Goal: Task Accomplishment & Management: Complete application form

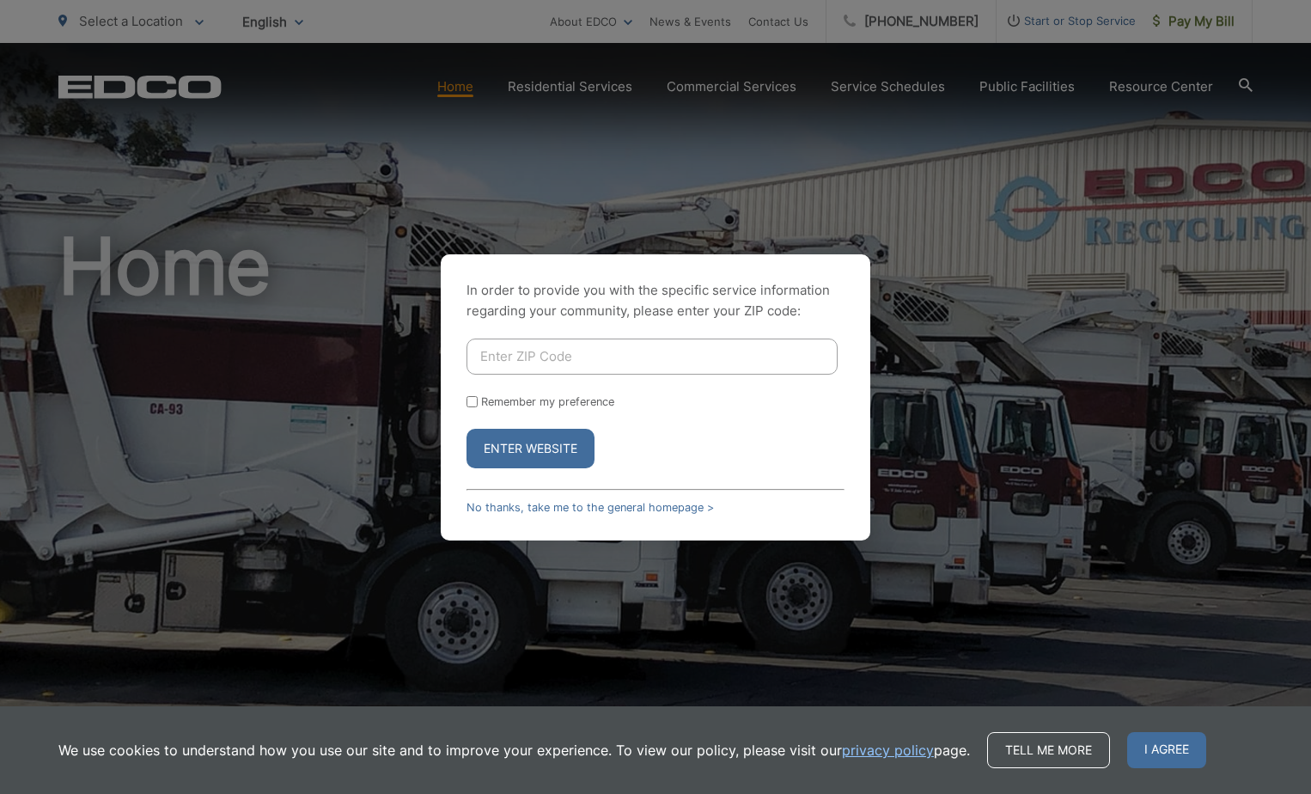
click at [527, 351] on input "Enter ZIP Code" at bounding box center [652, 357] width 371 height 36
type input "92026"
click at [536, 446] on button "Enter Website" at bounding box center [531, 449] width 128 height 40
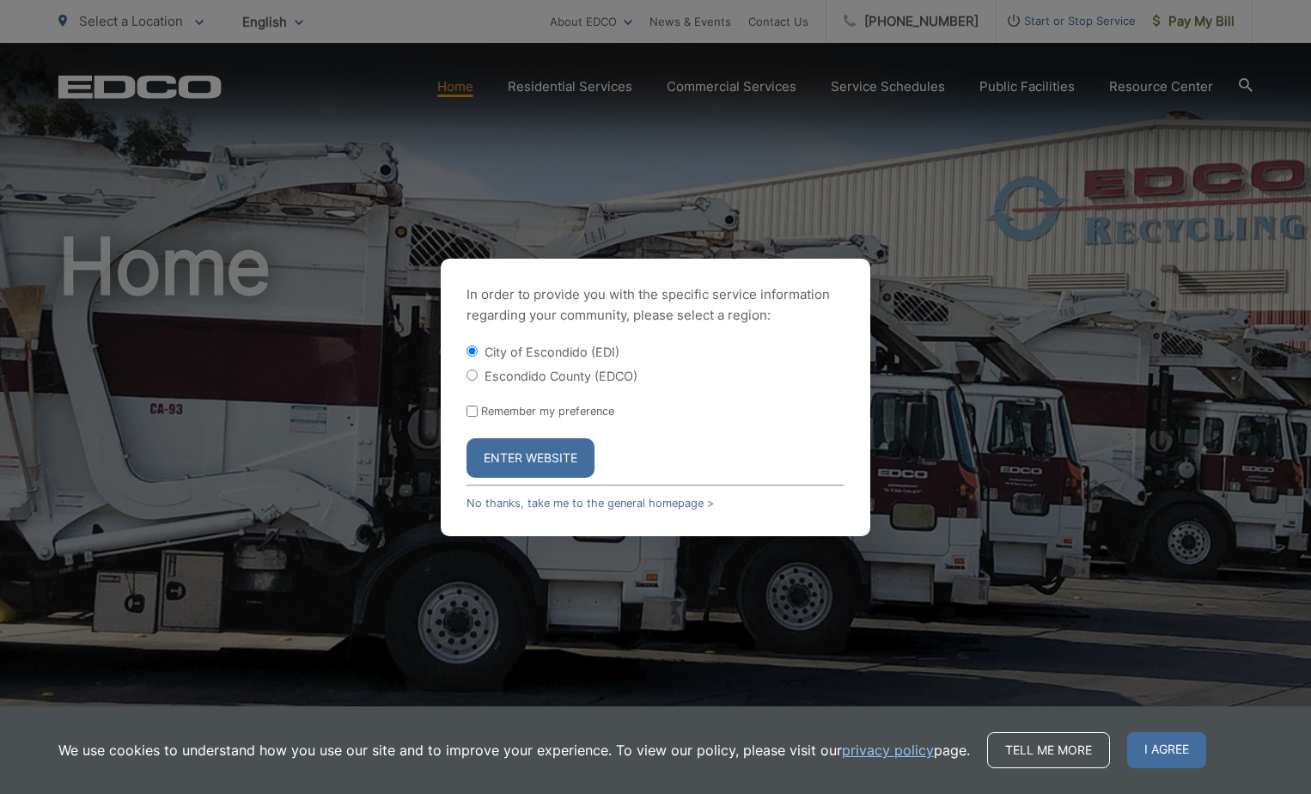
click at [467, 384] on form "City of Escondido (EDI) Escondido County (EDCO) Remember my preference Enter We…" at bounding box center [656, 410] width 378 height 135
click at [468, 375] on input "Escondido County (EDCO)" at bounding box center [472, 374] width 11 height 11
radio input "true"
click at [507, 463] on button "Enter Website" at bounding box center [531, 458] width 128 height 40
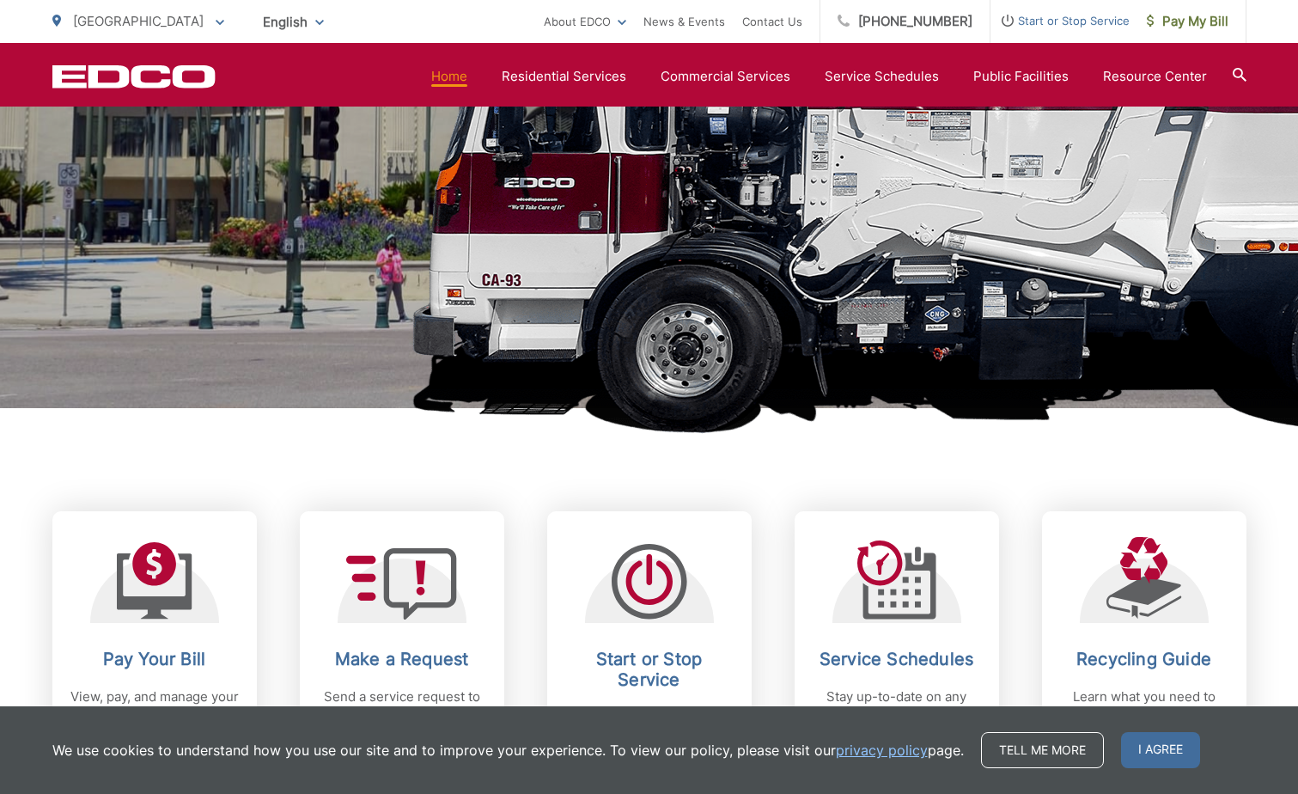
scroll to position [516, 0]
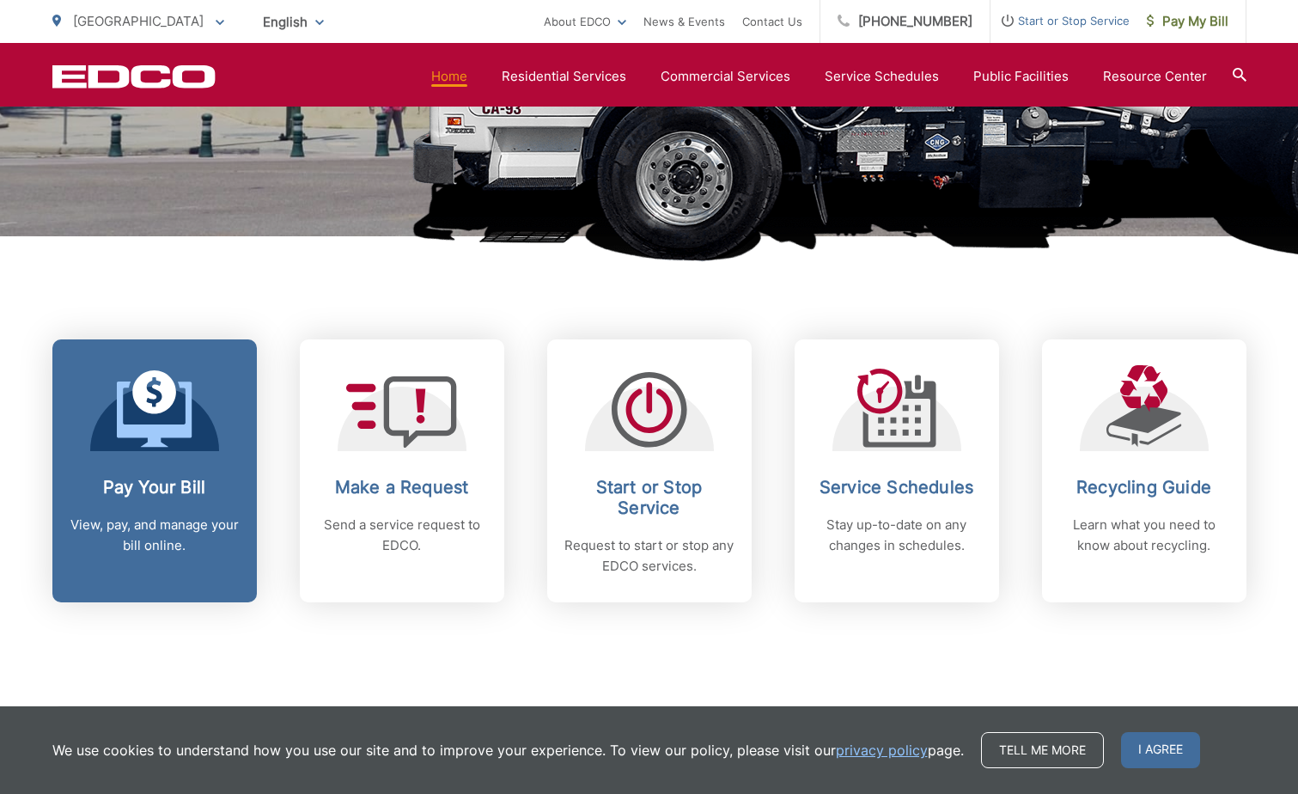
click at [176, 495] on h2 "Pay Your Bill" at bounding box center [155, 487] width 170 height 21
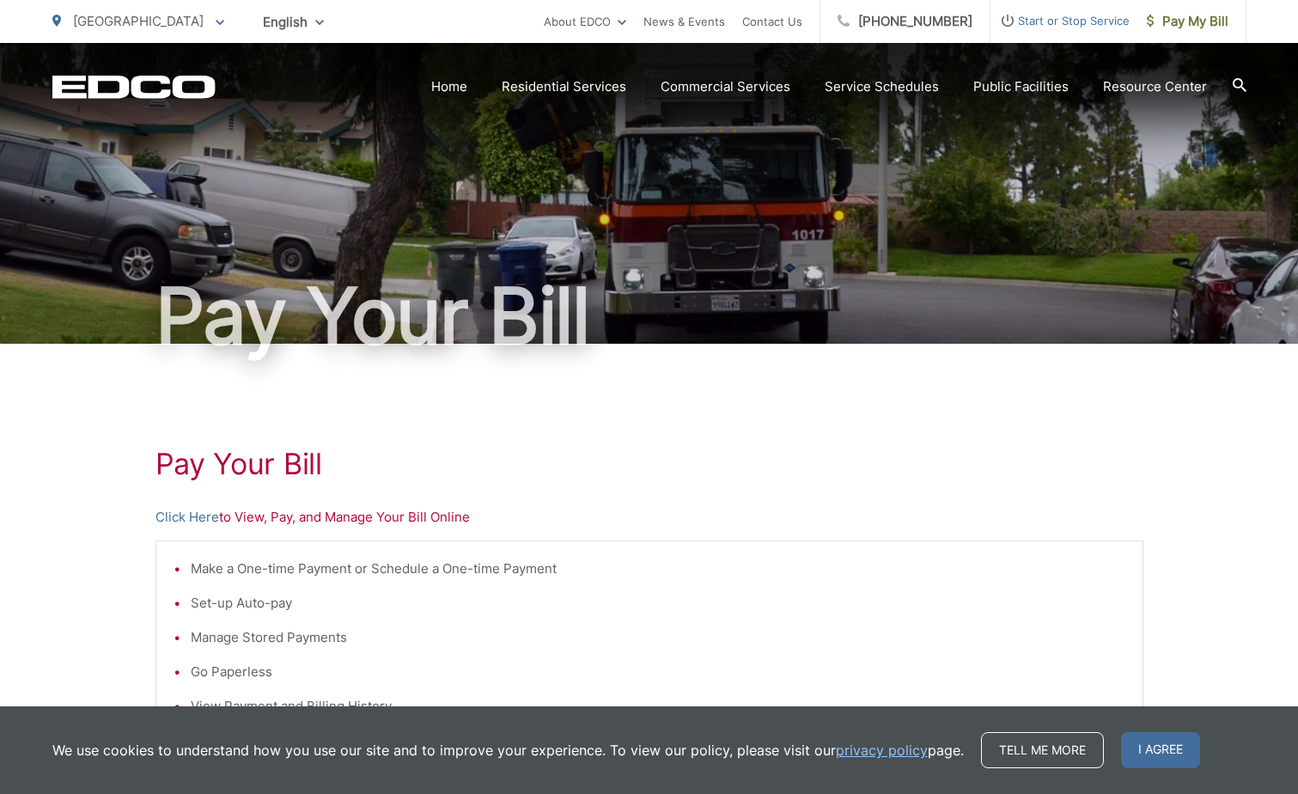
click at [303, 520] on p "Click Here to View, Pay, and Manage Your Bill Online" at bounding box center [650, 517] width 988 height 21
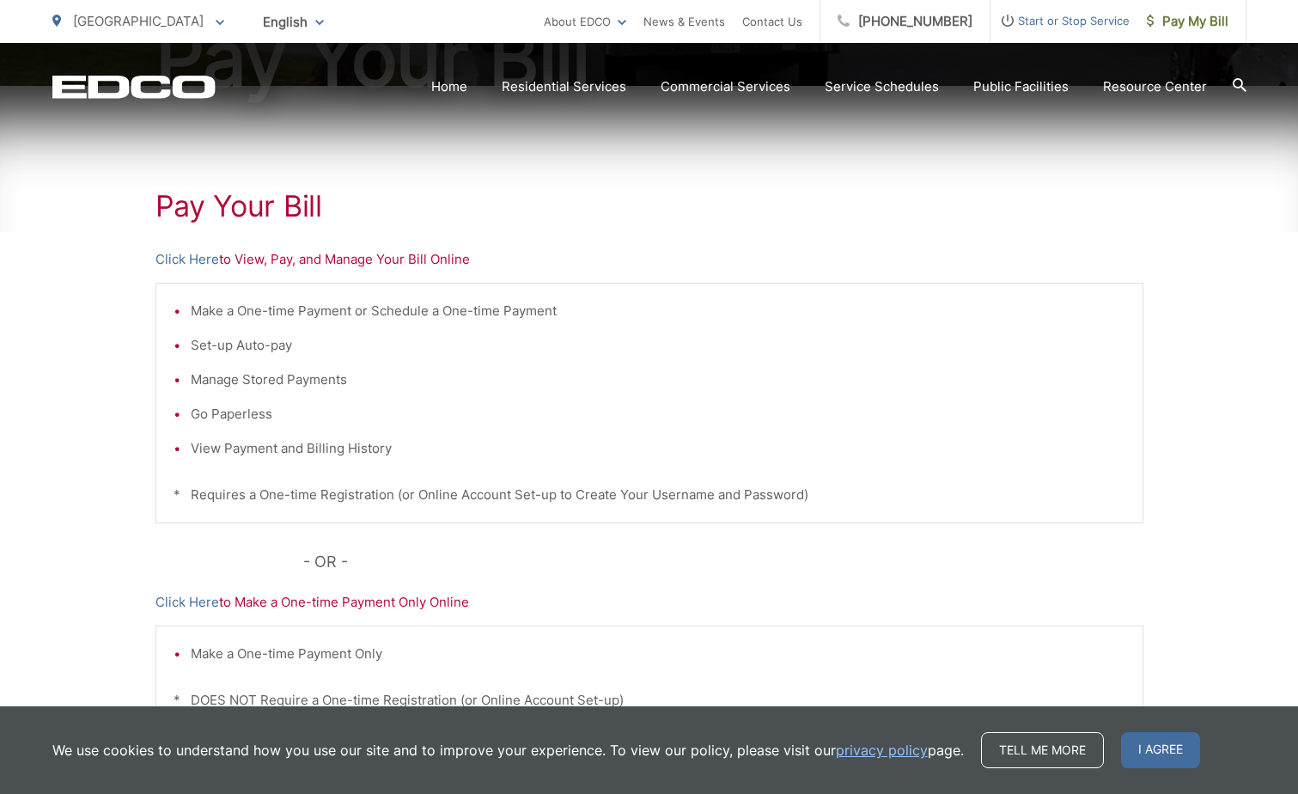
click at [358, 265] on p "Click Here to View, Pay, and Manage Your Bill Online" at bounding box center [650, 259] width 988 height 21
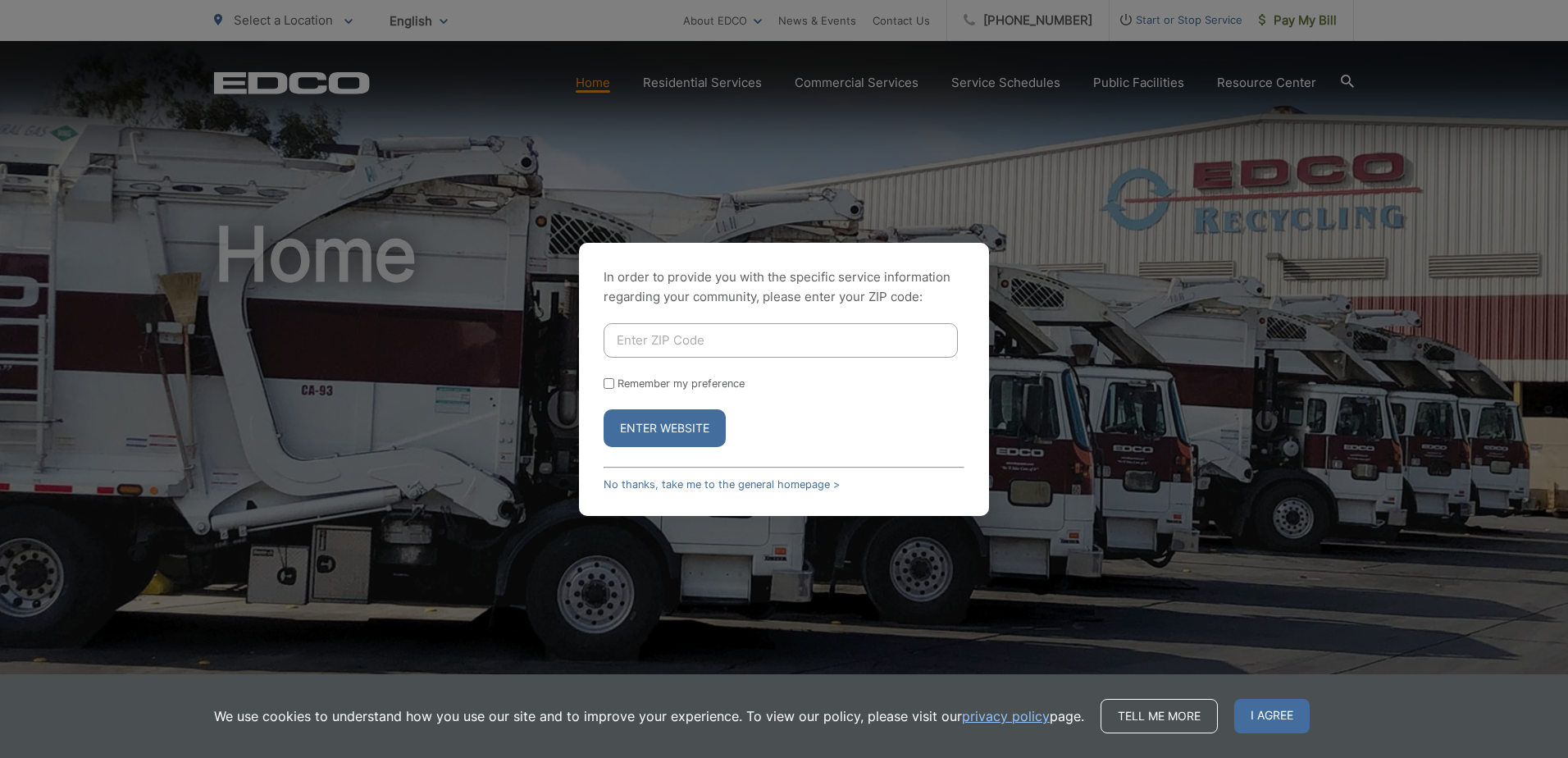
click at [631, 352] on input "Enter ZIP Code" at bounding box center [780, 341] width 354 height 34
type input "92046"
click at [613, 386] on input "Remember my preference" at bounding box center [608, 383] width 10 height 11
click at [604, 384] on input "Remember my preference" at bounding box center [608, 383] width 10 height 11
checkbox input "false"
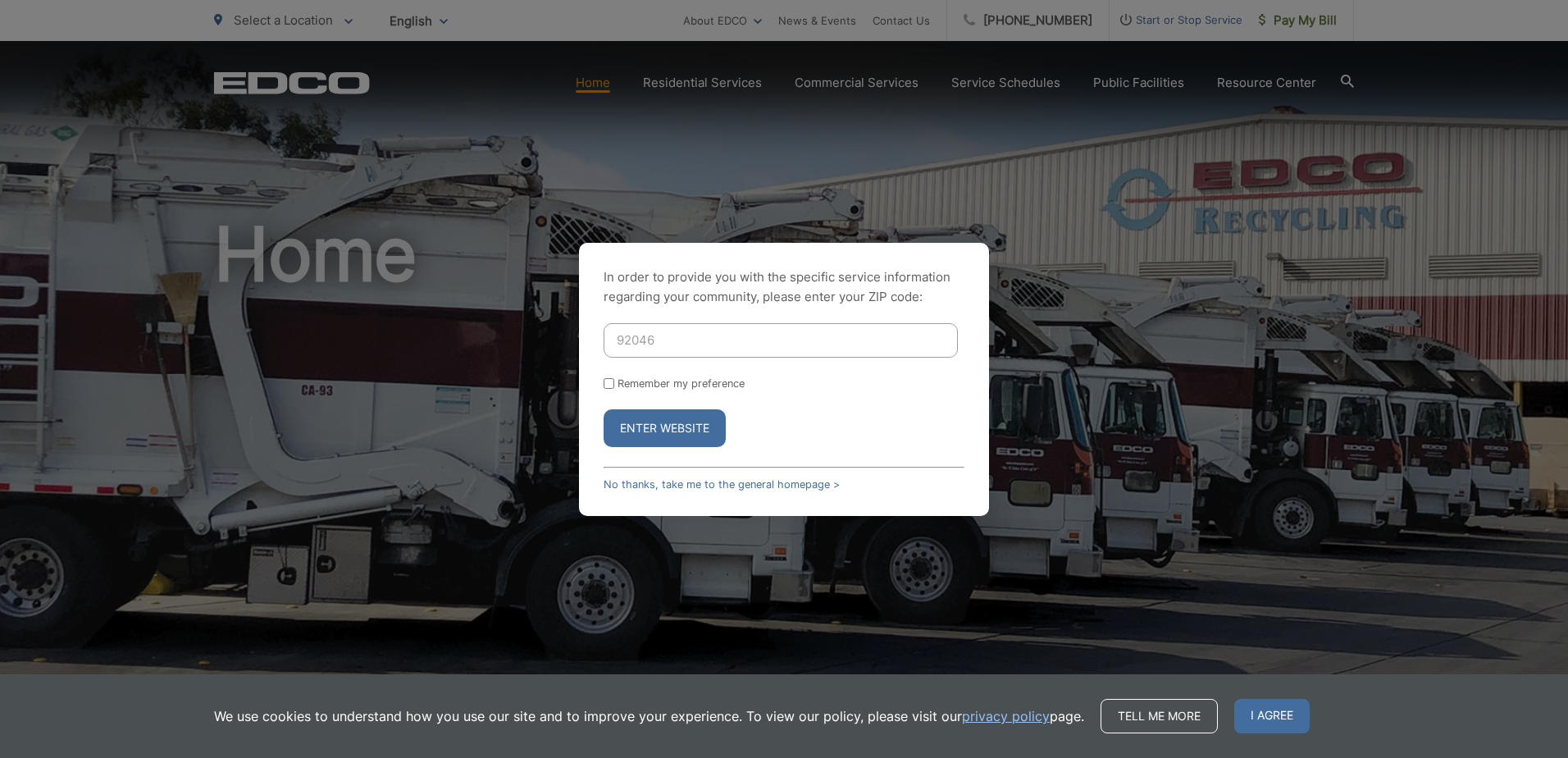
checkbox input "false"
click at [652, 436] on button "Enter Website" at bounding box center [664, 429] width 122 height 38
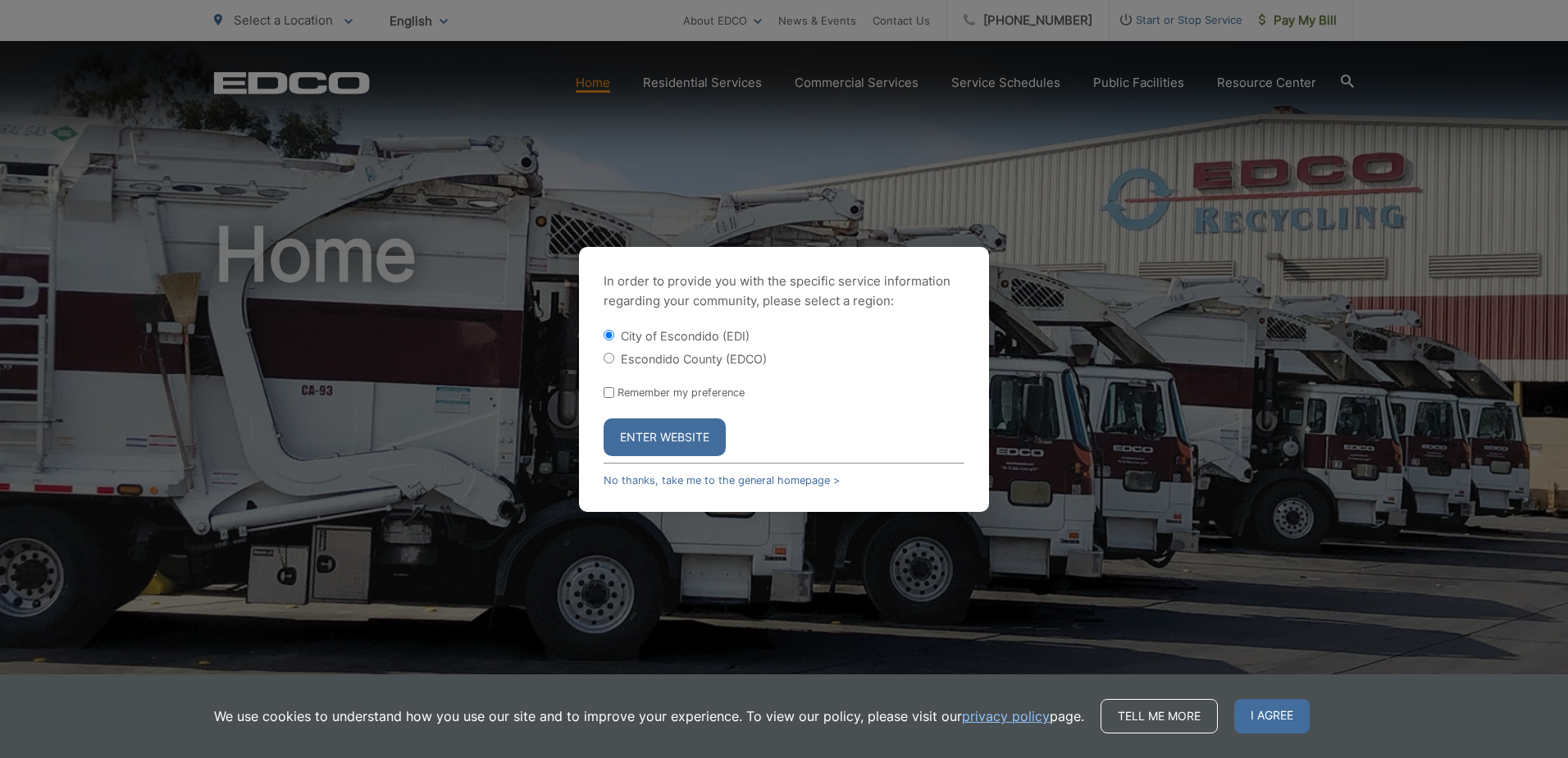
click at [613, 365] on div "Escondido County (EDCO)" at bounding box center [784, 358] width 361 height 16
click at [610, 360] on input "Escondido County (EDCO)" at bounding box center [608, 357] width 10 height 11
radio input "true"
click at [660, 432] on button "Enter Website" at bounding box center [664, 437] width 122 height 38
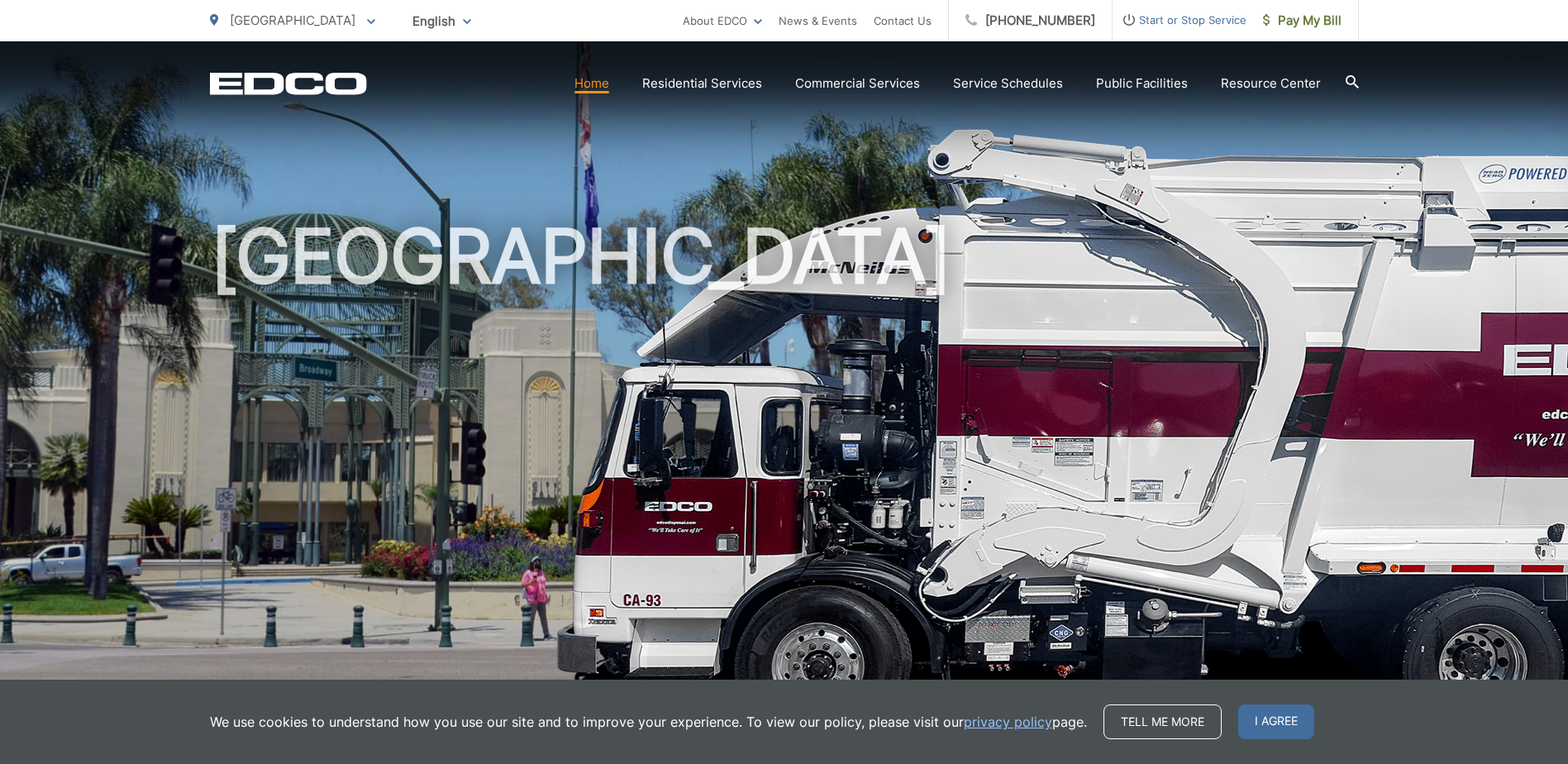
scroll to position [331, 0]
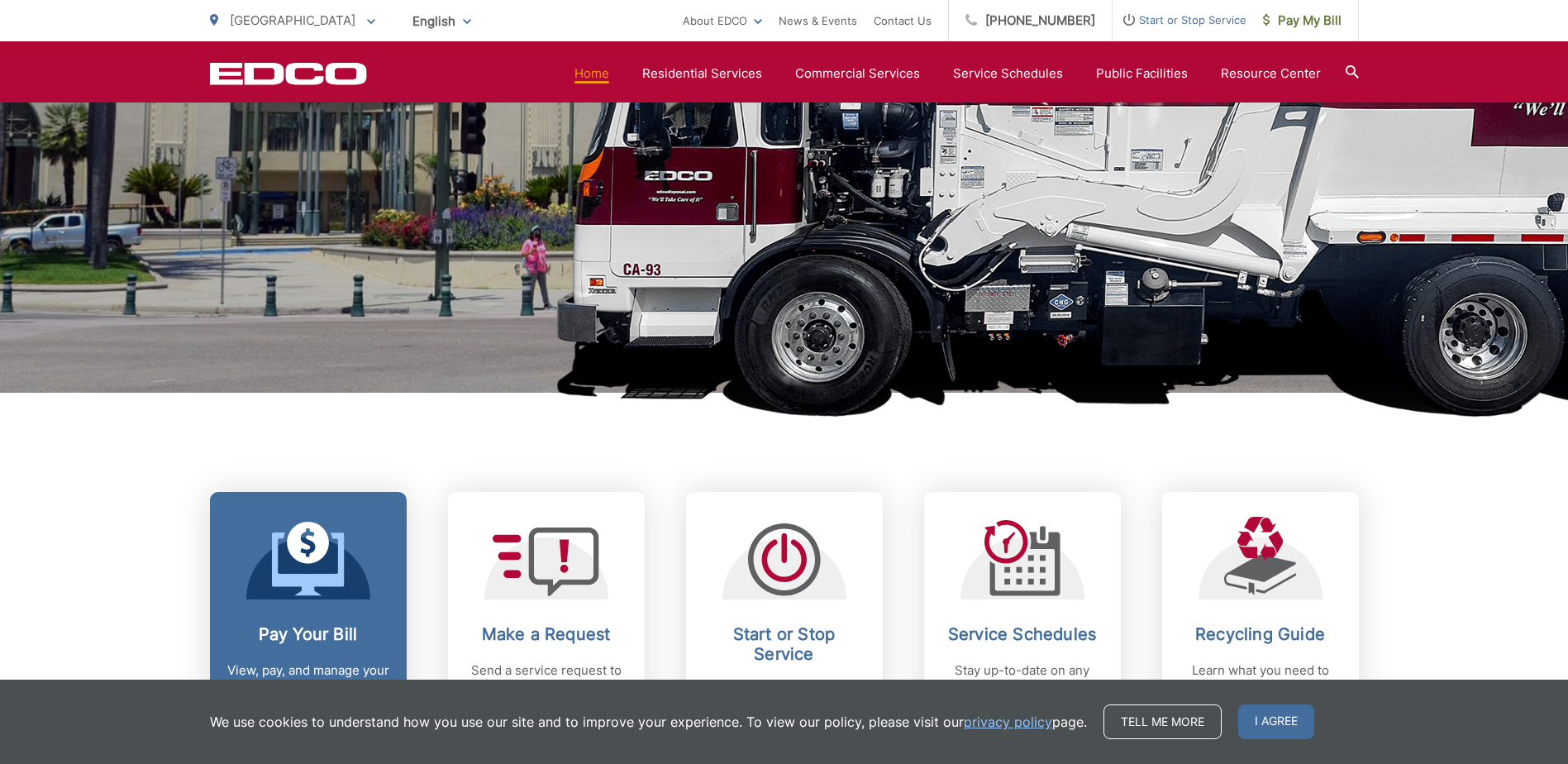
click at [335, 626] on h2 "Pay Your Bill" at bounding box center [308, 634] width 164 height 20
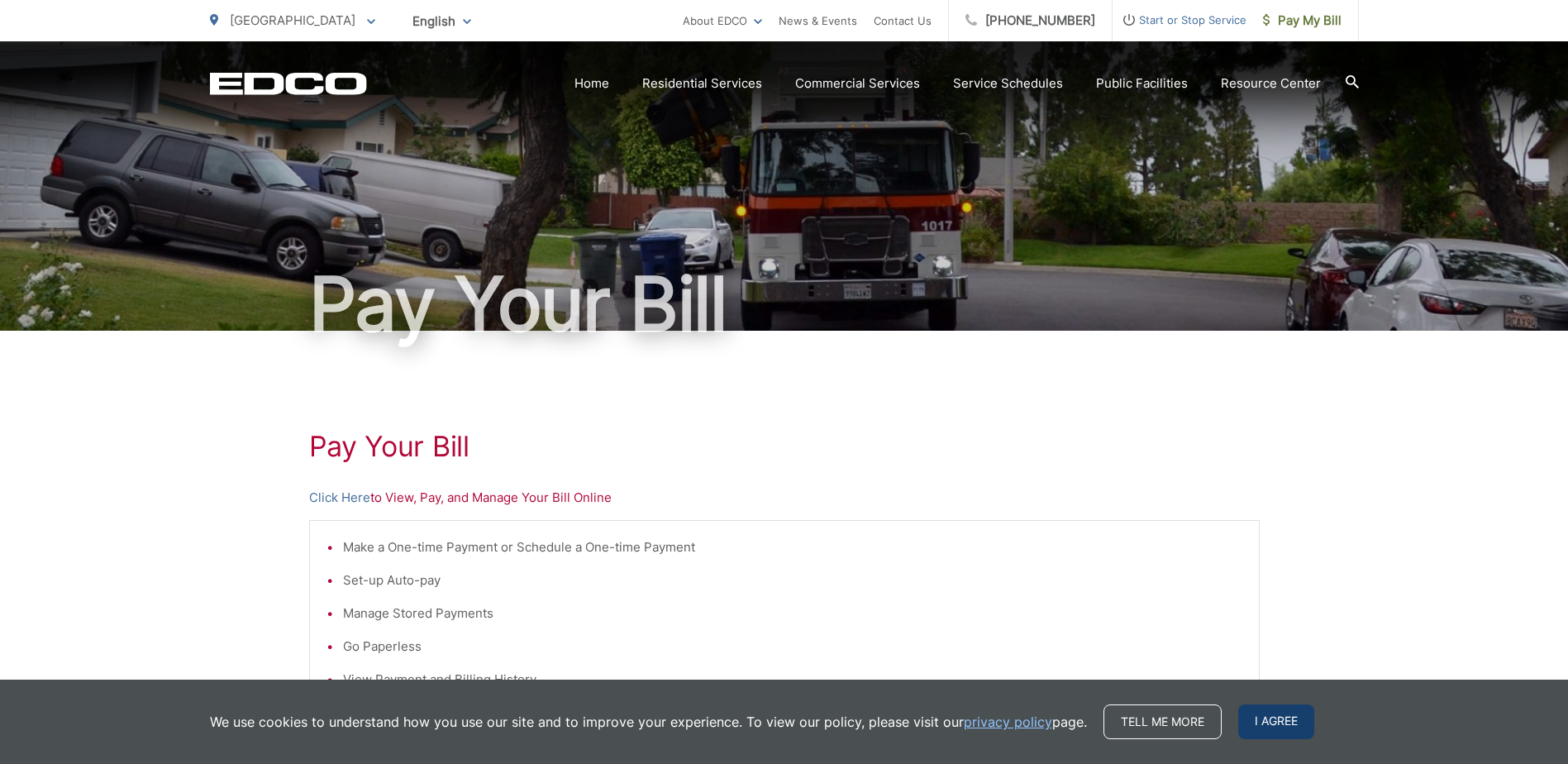
click at [1268, 725] on span "I agree" at bounding box center [1276, 722] width 76 height 35
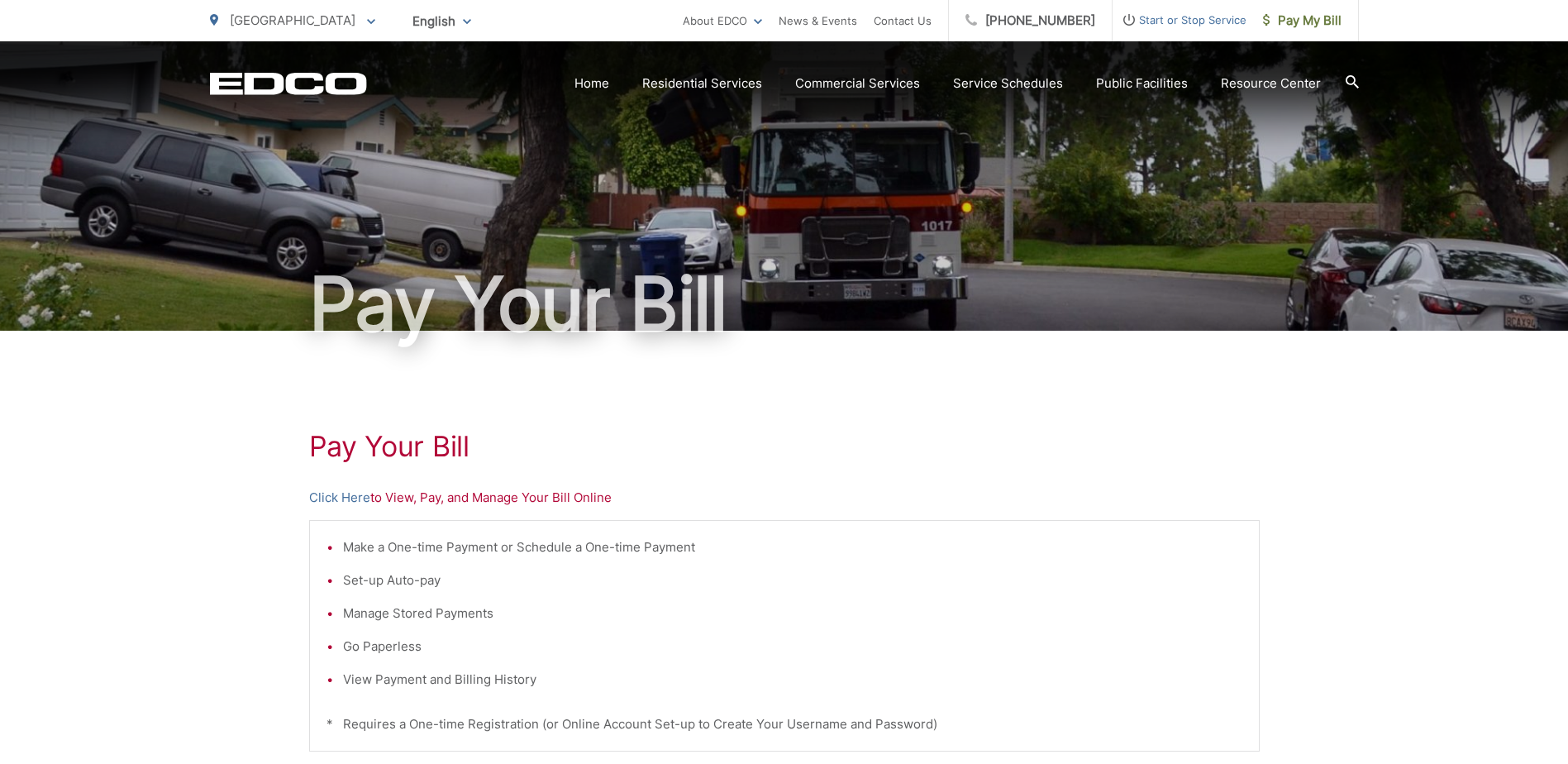
click at [428, 497] on p "Click Here to View, Pay, and Manage Your Bill Online" at bounding box center [784, 497] width 950 height 20
click at [396, 498] on p "Click Here to View, Pay, and Manage Your Bill Online" at bounding box center [784, 497] width 950 height 20
click at [641, 498] on p "Click Here to View, Pay, and Manage Your Bill Online" at bounding box center [784, 497] width 950 height 20
click at [591, 498] on p "Click Here to View, Pay, and Manage Your Bill Online" at bounding box center [784, 497] width 950 height 20
click at [351, 500] on link "Click Here" at bounding box center [340, 497] width 62 height 20
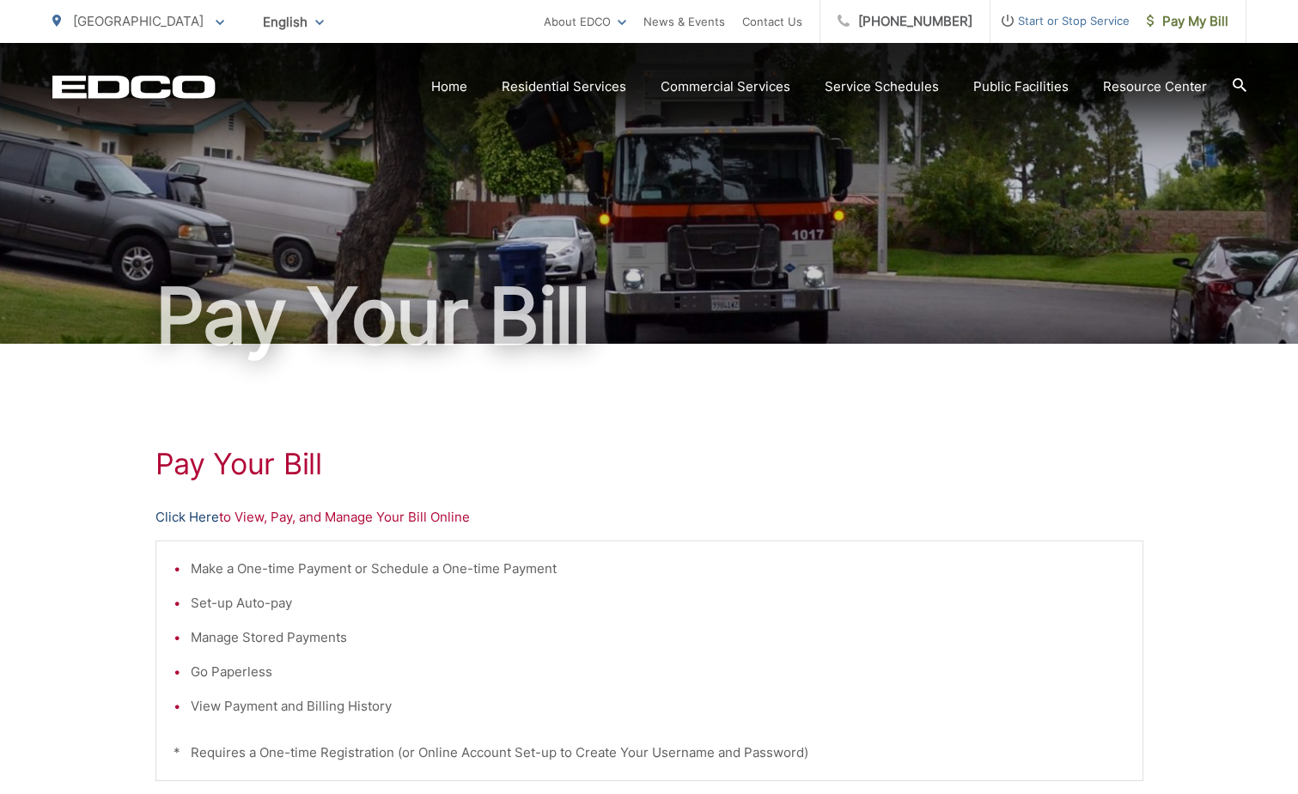
click at [193, 514] on link "Click Here" at bounding box center [188, 517] width 64 height 21
click at [1088, 16] on span "Start or Stop Service" at bounding box center [1060, 20] width 139 height 21
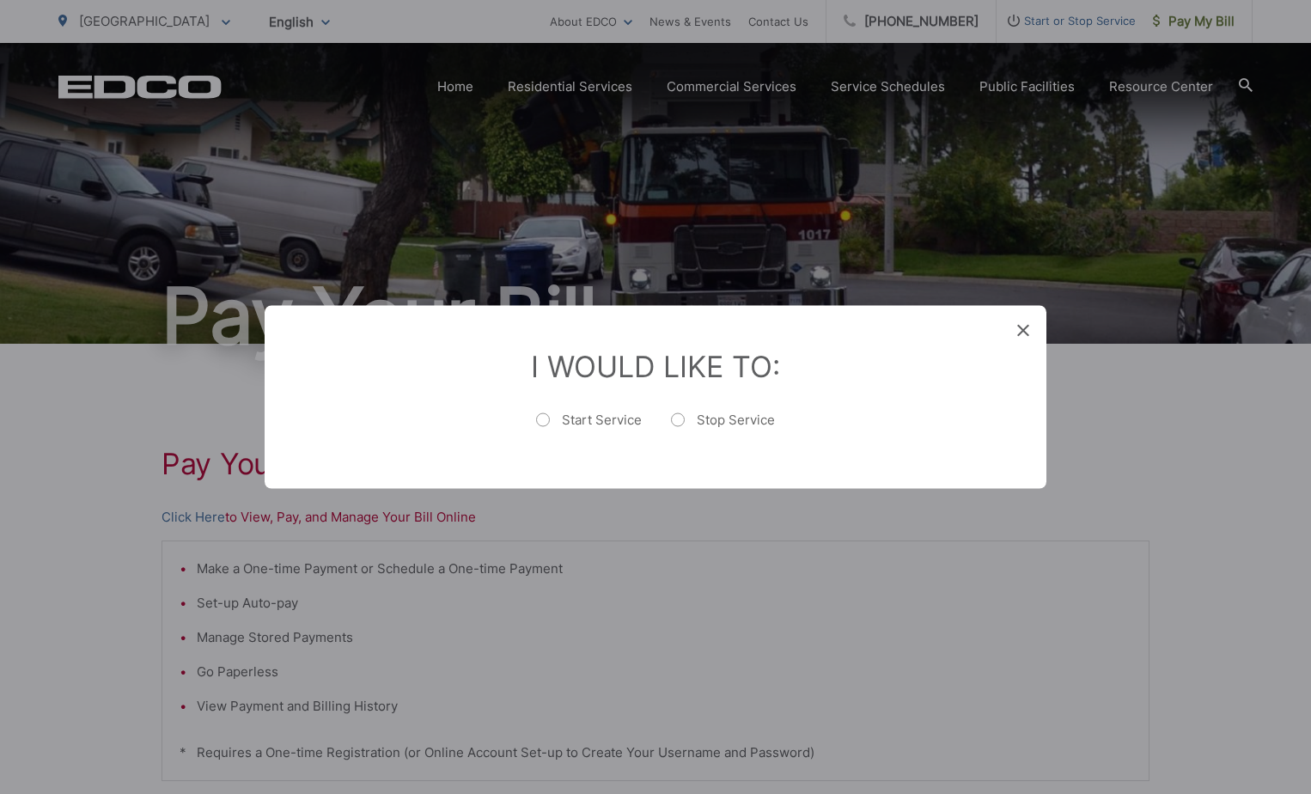
click at [672, 424] on label "Stop Service" at bounding box center [723, 429] width 104 height 34
radio input "true"
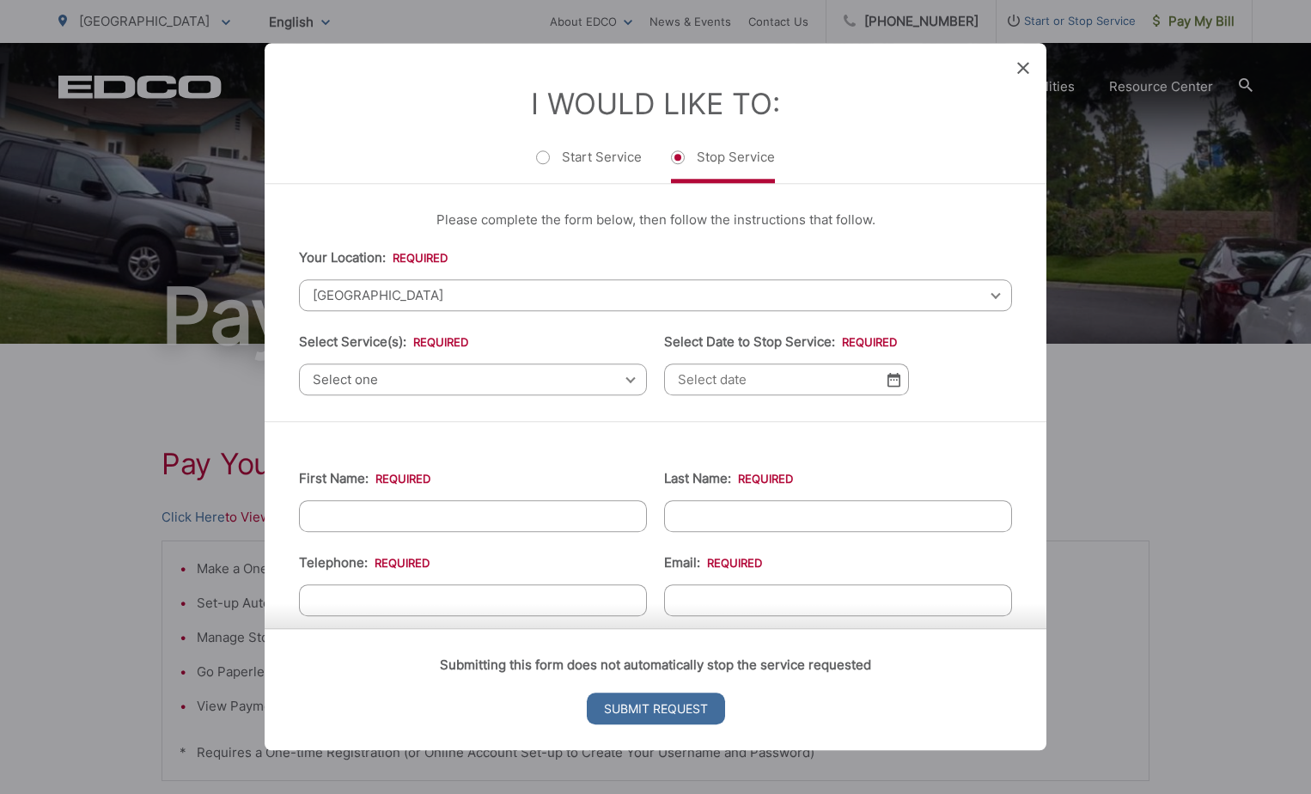
click at [629, 382] on span "Select one" at bounding box center [473, 379] width 348 height 32
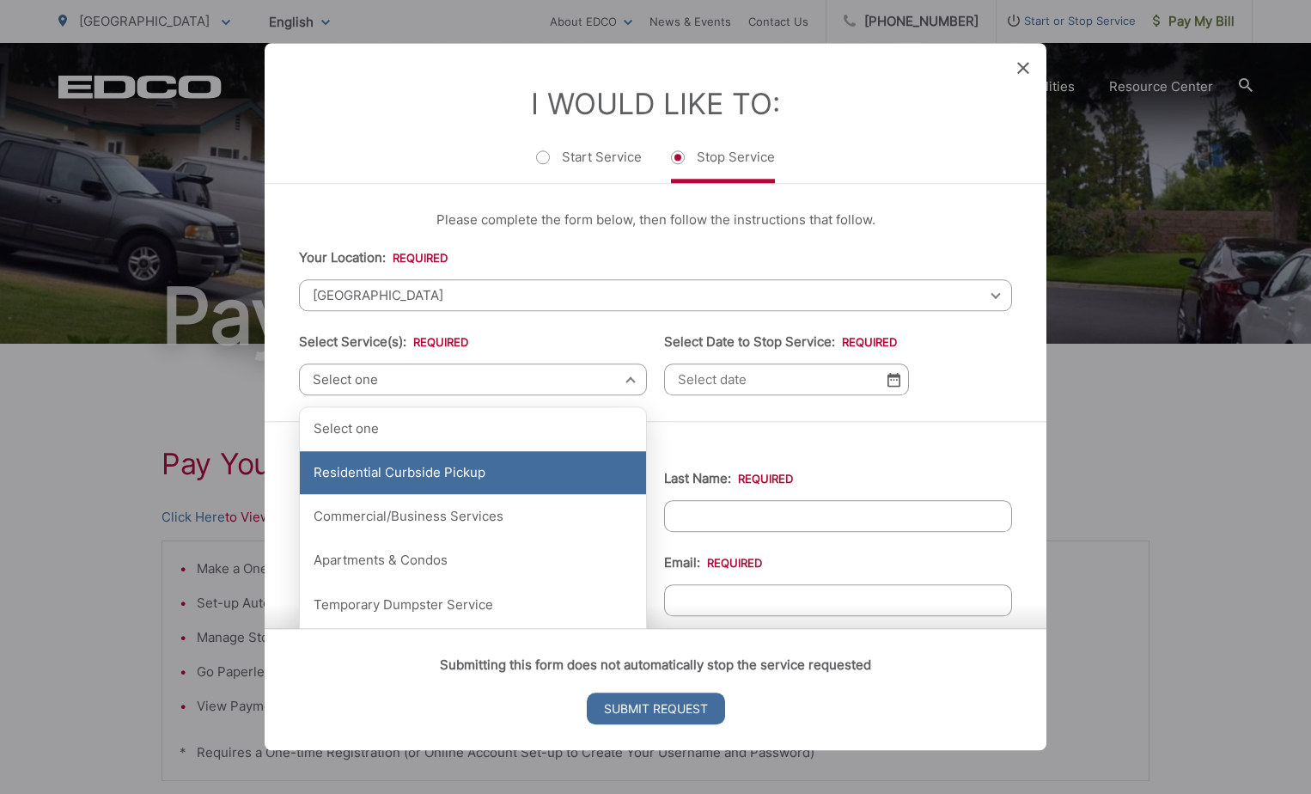
click at [549, 486] on div "Residential Curbside Pickup" at bounding box center [473, 472] width 346 height 43
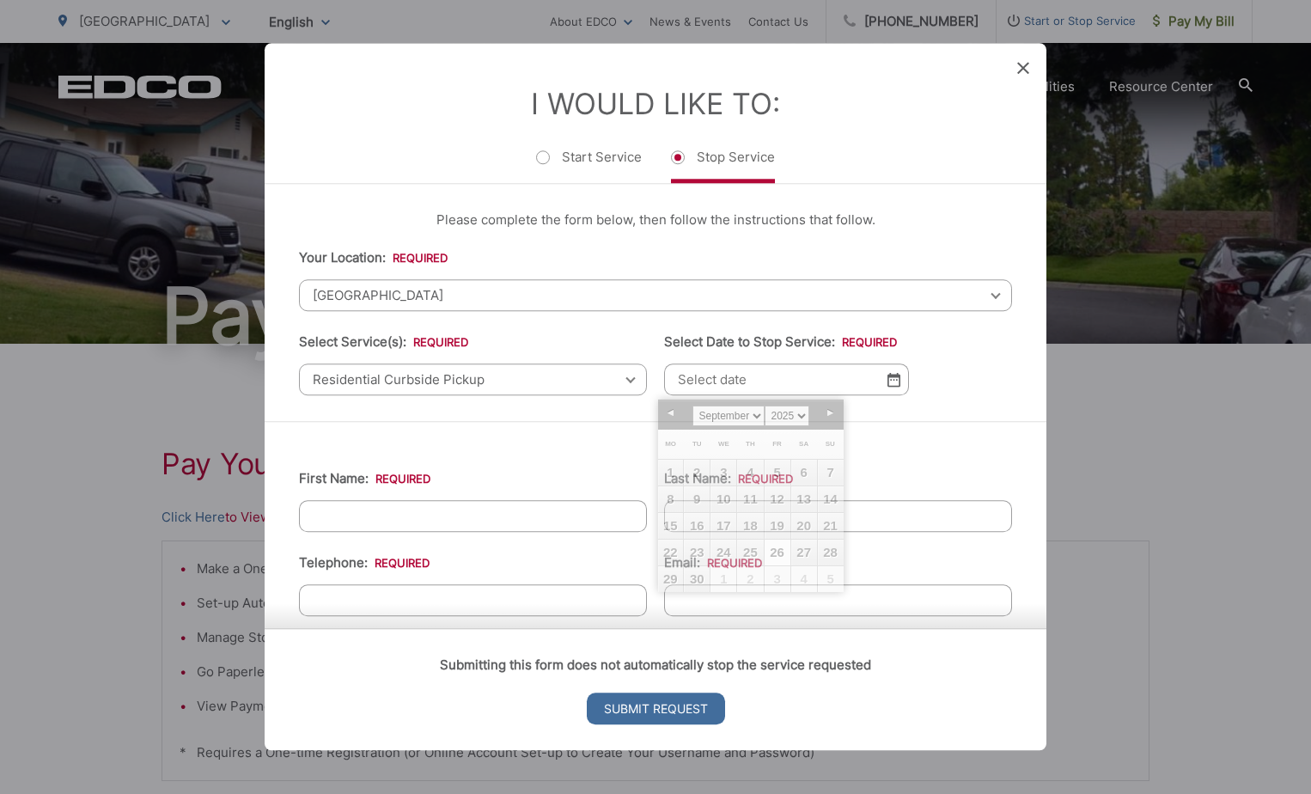
click at [882, 388] on input "Select Date to Stop Service: *" at bounding box center [786, 379] width 245 height 32
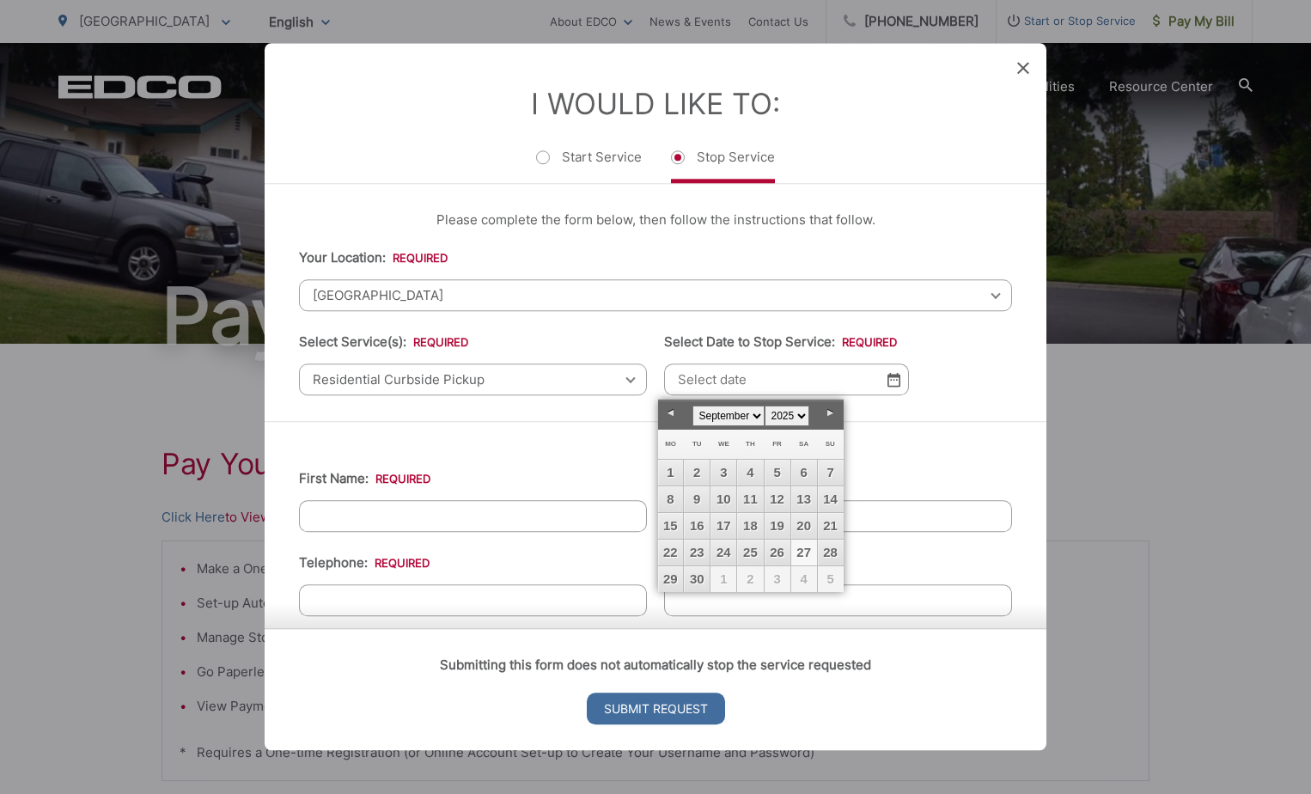
click at [801, 544] on link "27" at bounding box center [804, 553] width 26 height 26
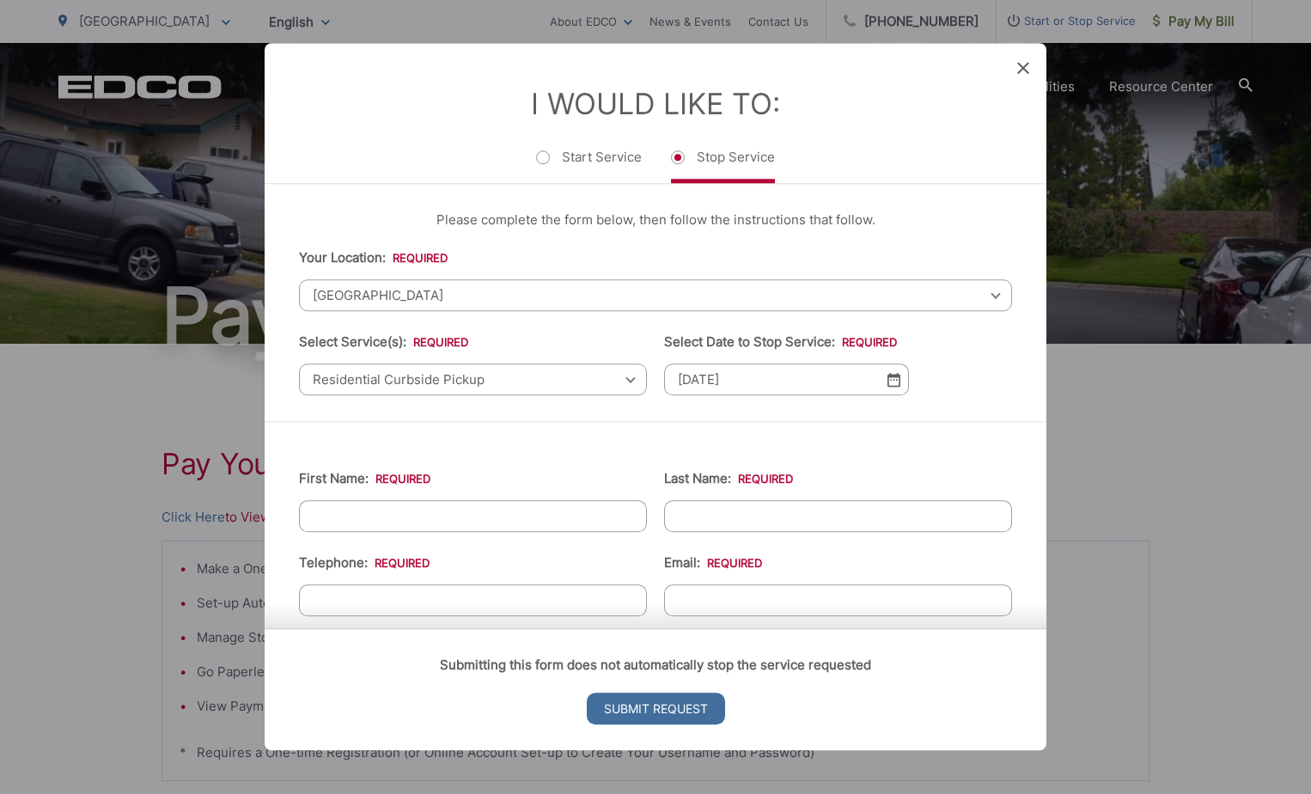
click at [892, 382] on img at bounding box center [894, 379] width 13 height 15
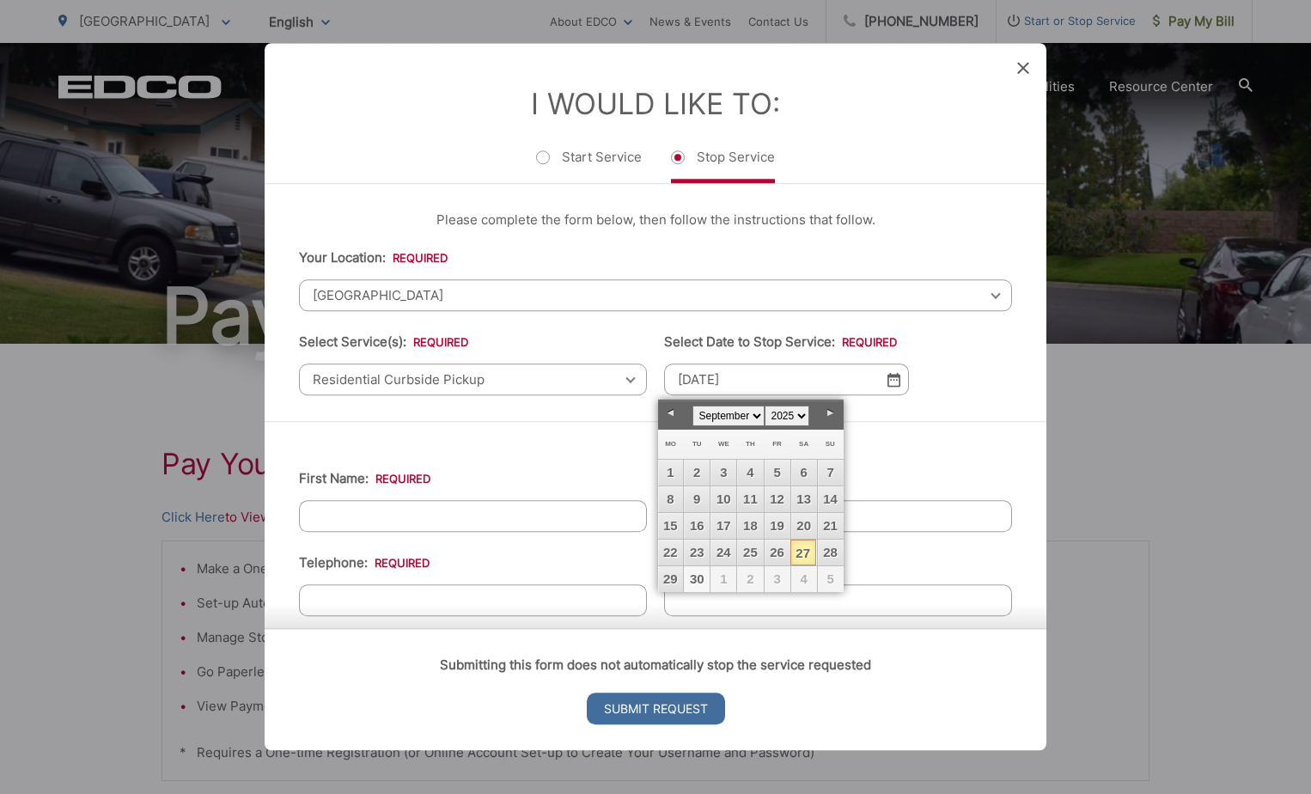
click at [698, 573] on link "30" at bounding box center [697, 579] width 26 height 26
type input "09/30/2025"
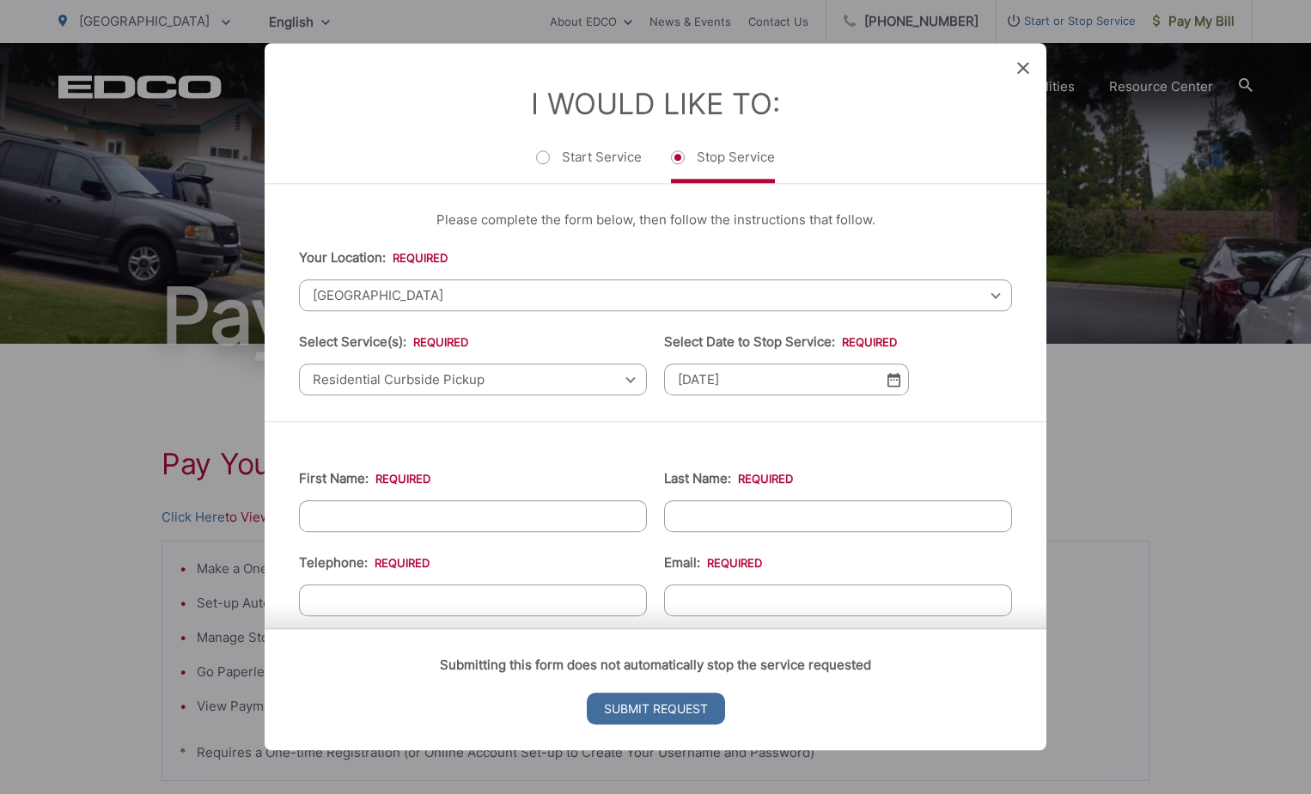
click at [345, 523] on input "First Name: *" at bounding box center [473, 516] width 348 height 32
type input "Richard"
type input "Hanson"
type input "7607478882"
type input "rick@rdhansonagency.com"
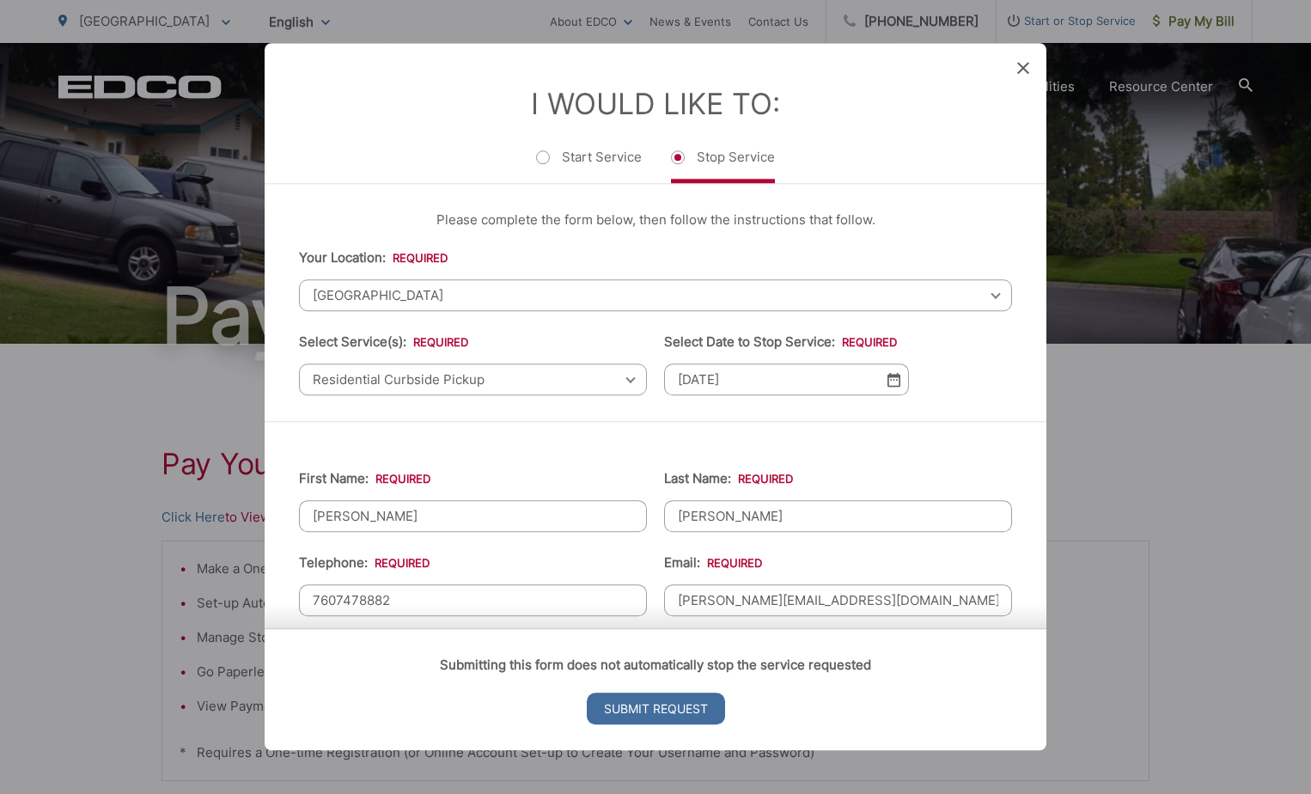
type input "ESCONDIDO"
type input "92026"
type input "10078 W. Lilac Road"
type input "(760) 747-8882"
click at [649, 704] on input "Submit Request" at bounding box center [656, 709] width 138 height 32
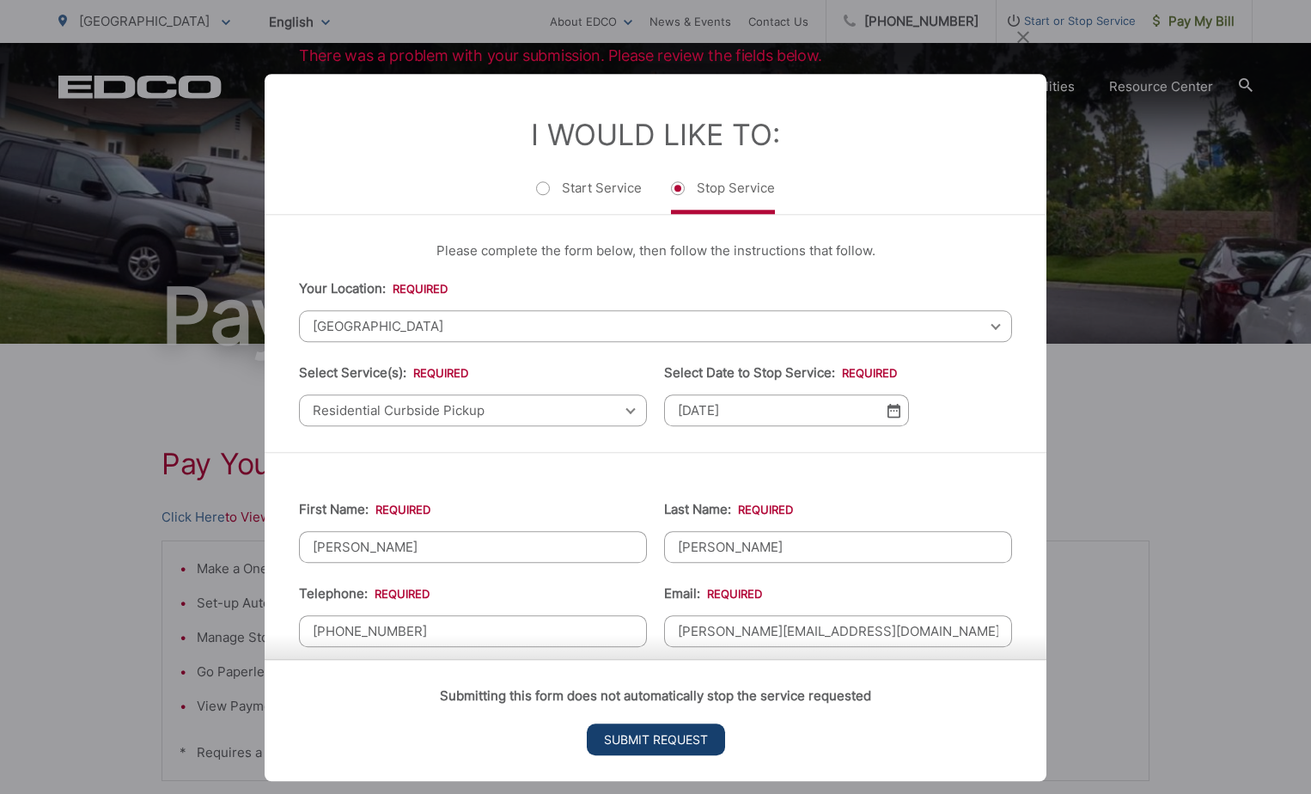
click at [664, 738] on input "Submit Request" at bounding box center [656, 740] width 138 height 32
click at [688, 745] on input "Submit Request" at bounding box center [656, 740] width 138 height 32
click at [1133, 498] on div "There was a problem with your submission. Please review the fields below. Entry…" at bounding box center [655, 397] width 1311 height 794
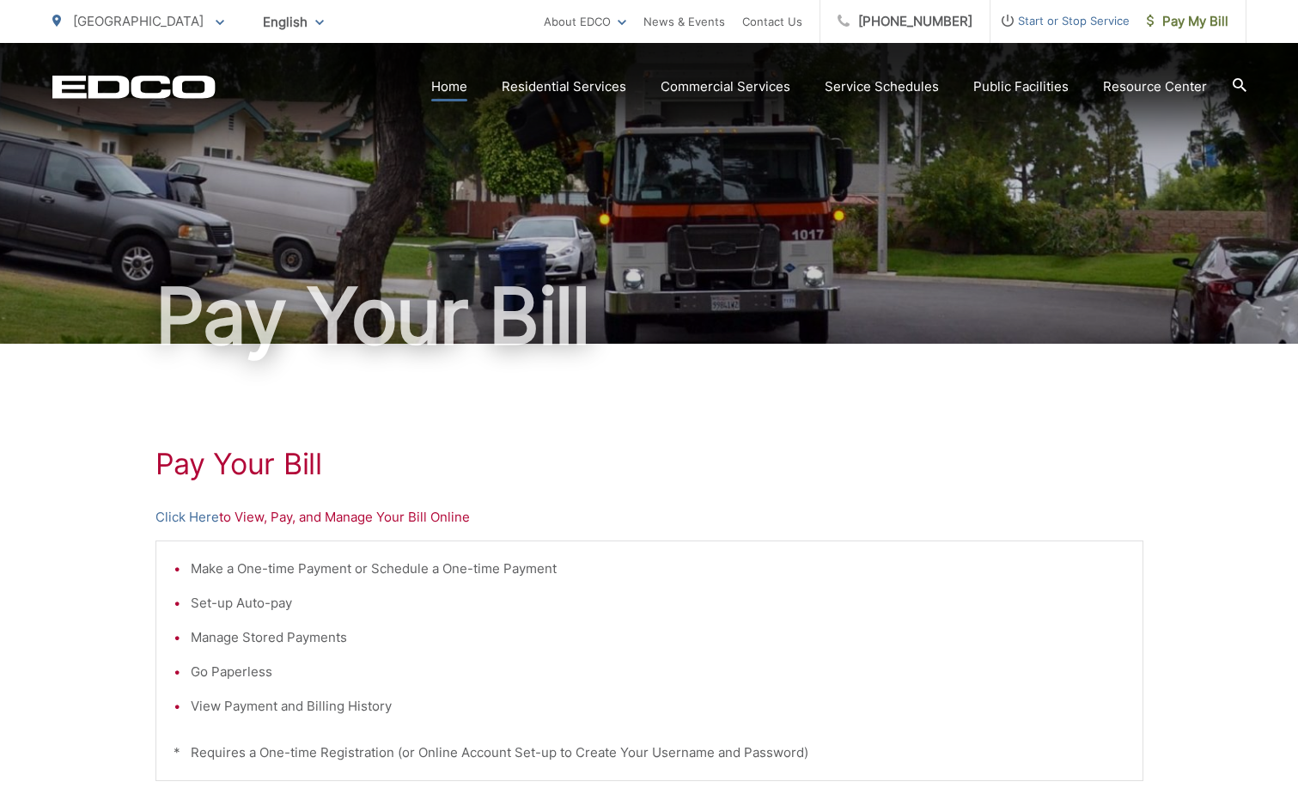
click at [439, 92] on link "Home" at bounding box center [449, 86] width 36 height 21
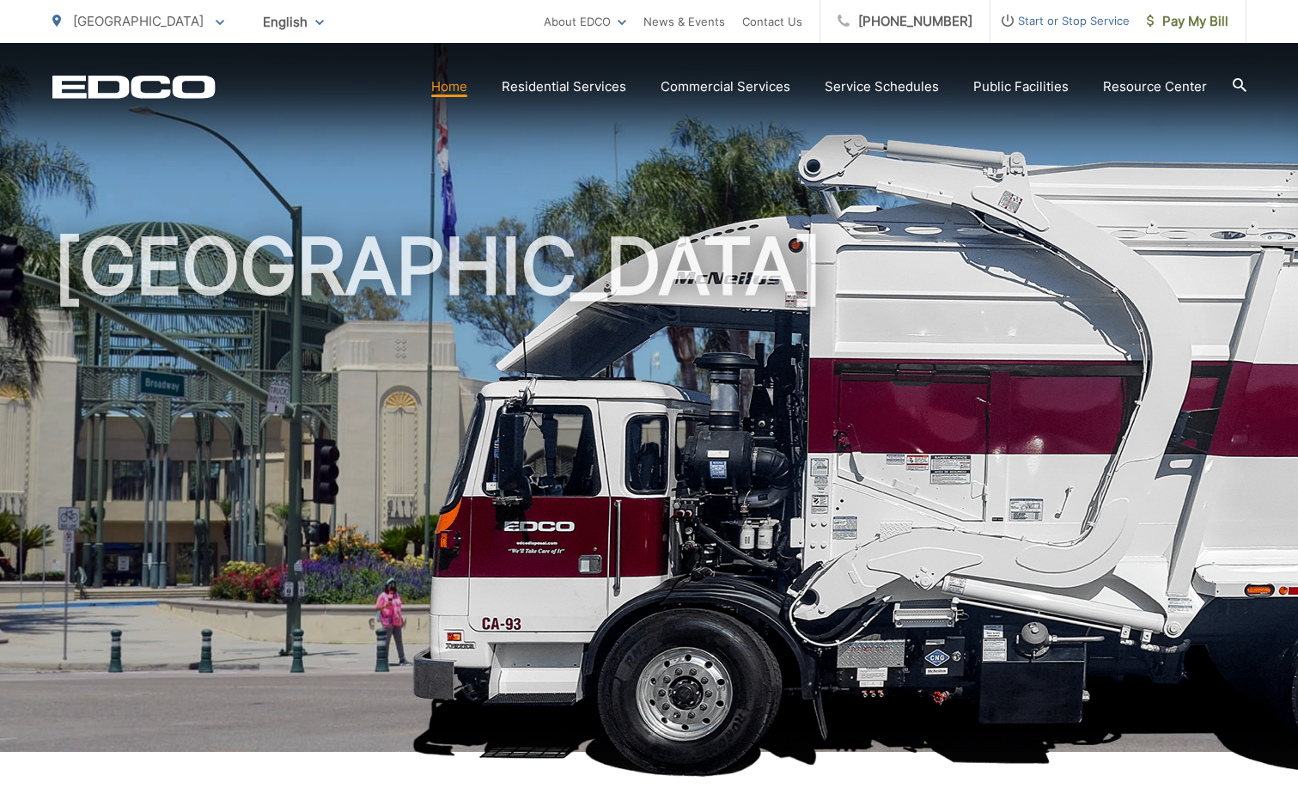
click at [1237, 89] on icon at bounding box center [1240, 85] width 14 height 14
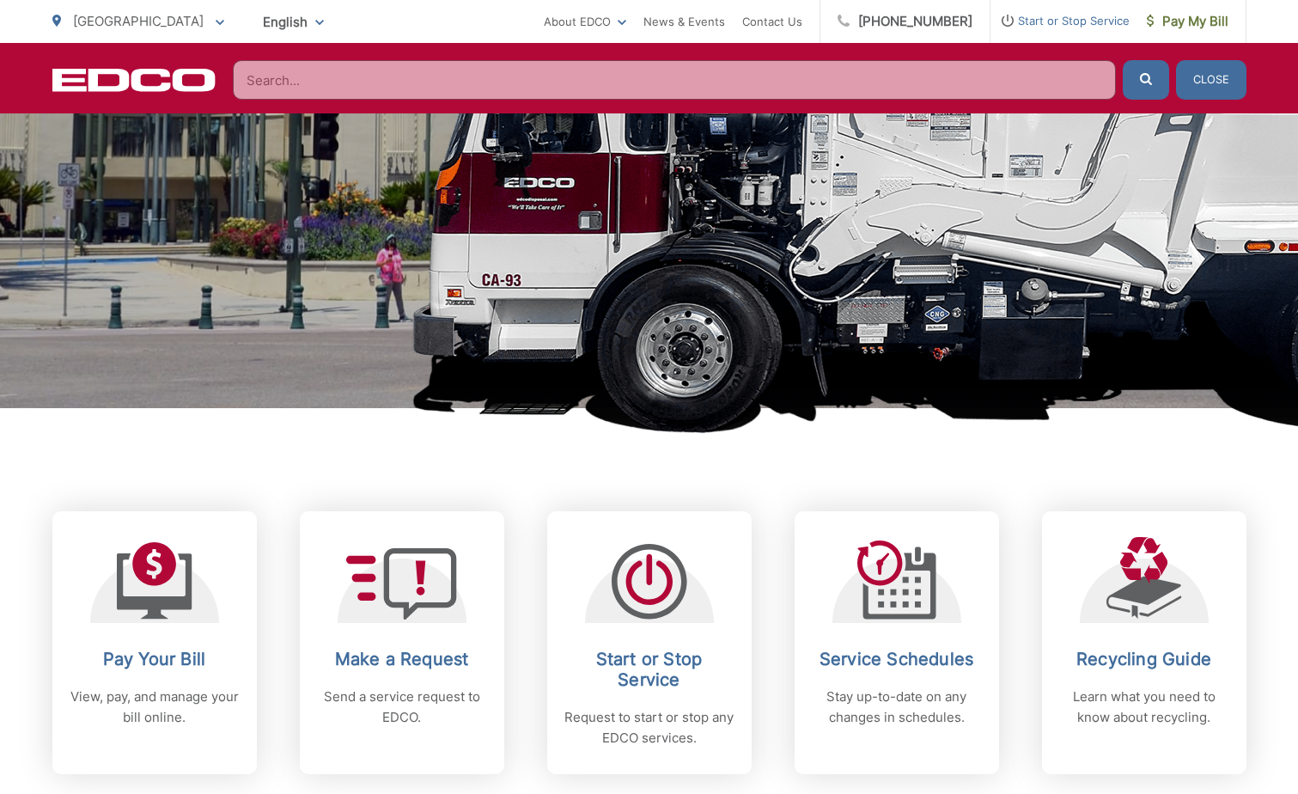
scroll to position [601, 0]
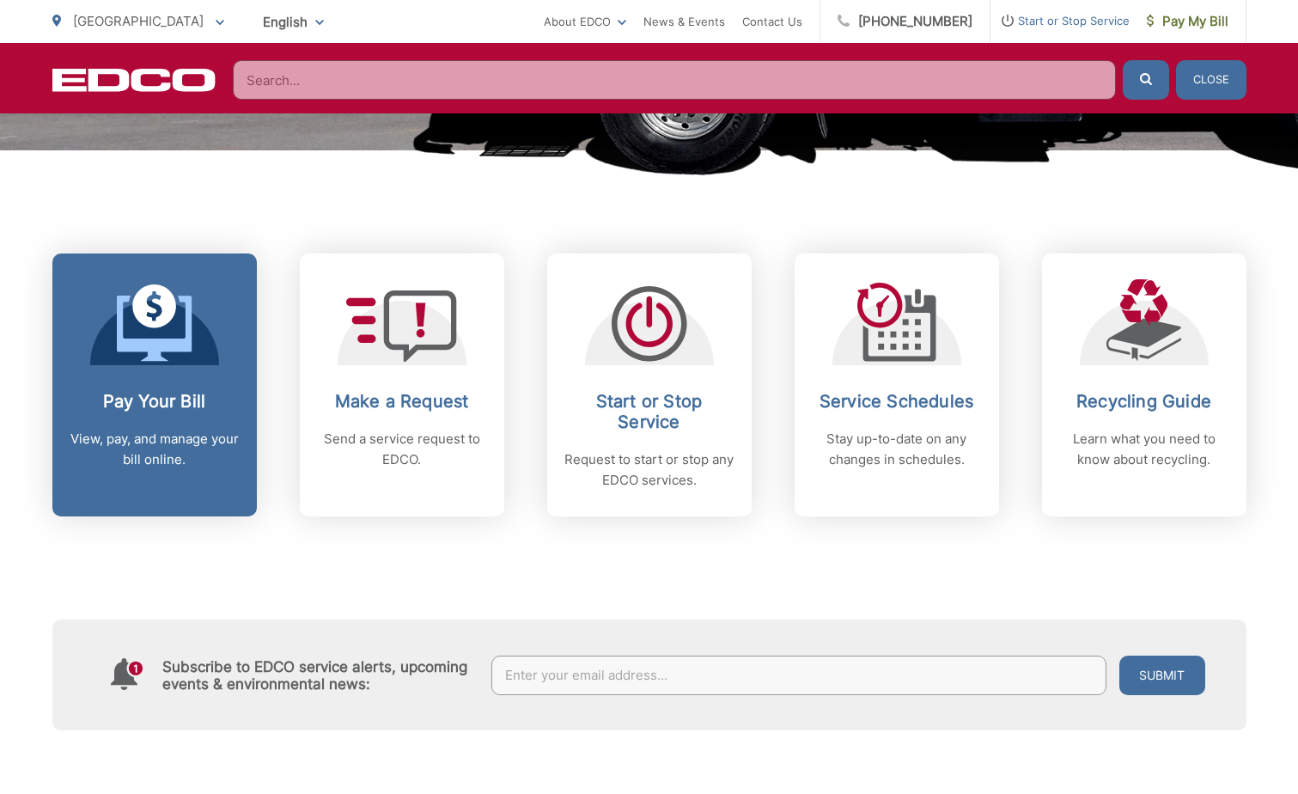
click at [185, 430] on p "View, pay, and manage your bill online." at bounding box center [155, 449] width 170 height 41
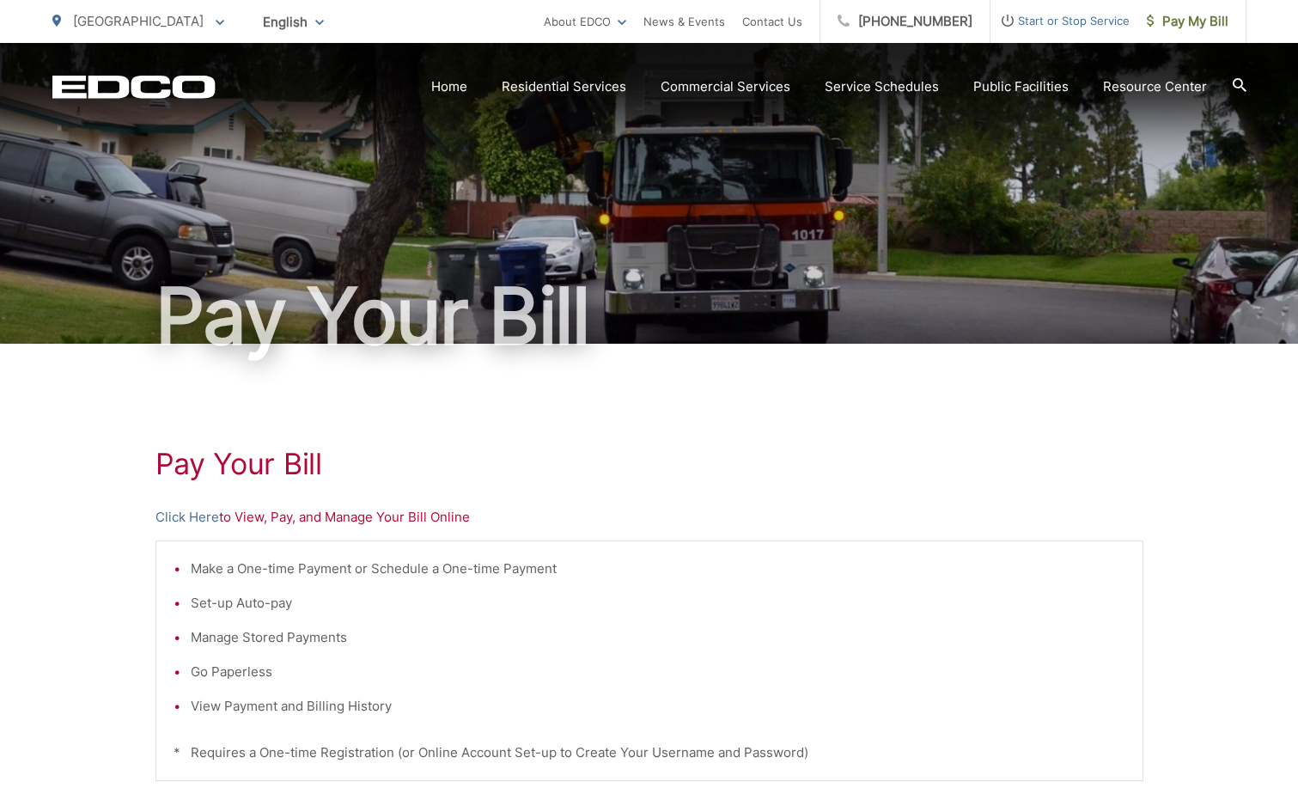
click at [1070, 21] on span "Start or Stop Service" at bounding box center [1060, 20] width 139 height 21
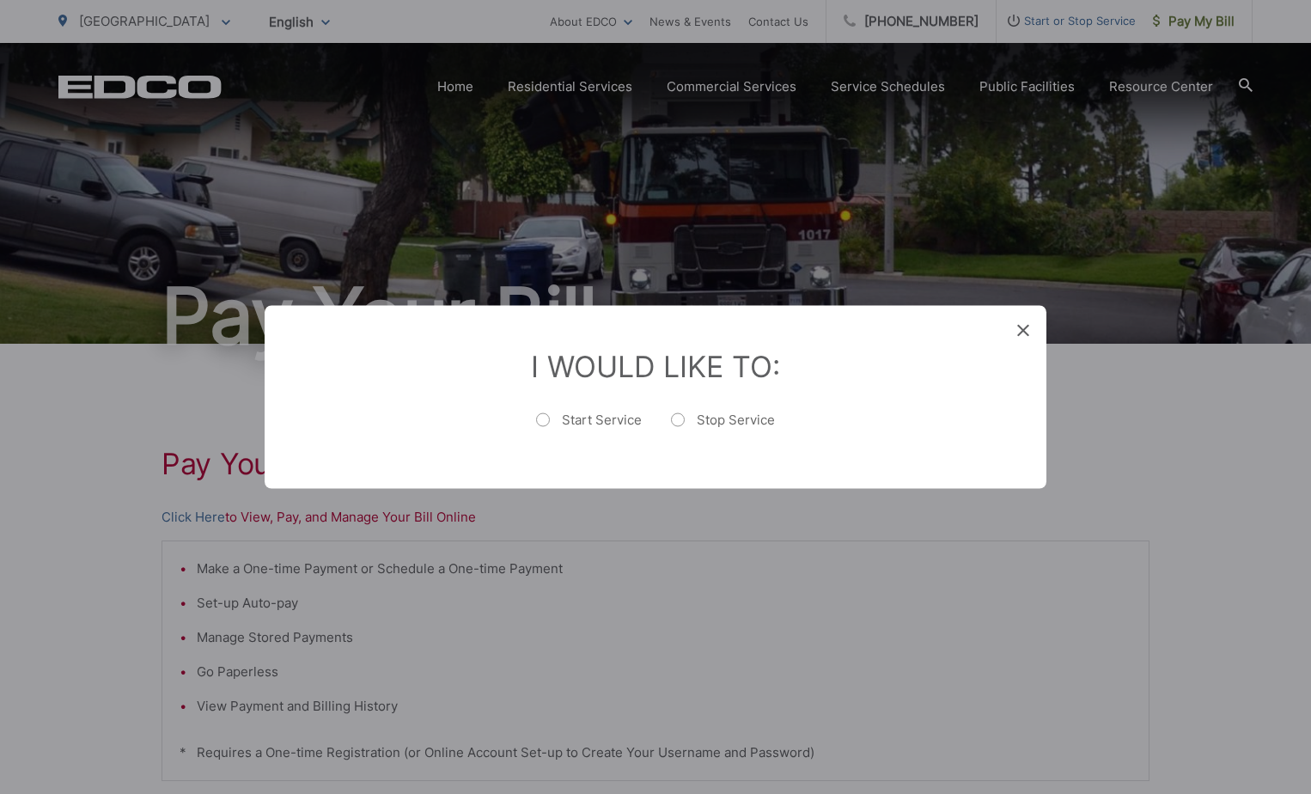
click at [1018, 330] on icon at bounding box center [1023, 331] width 12 height 12
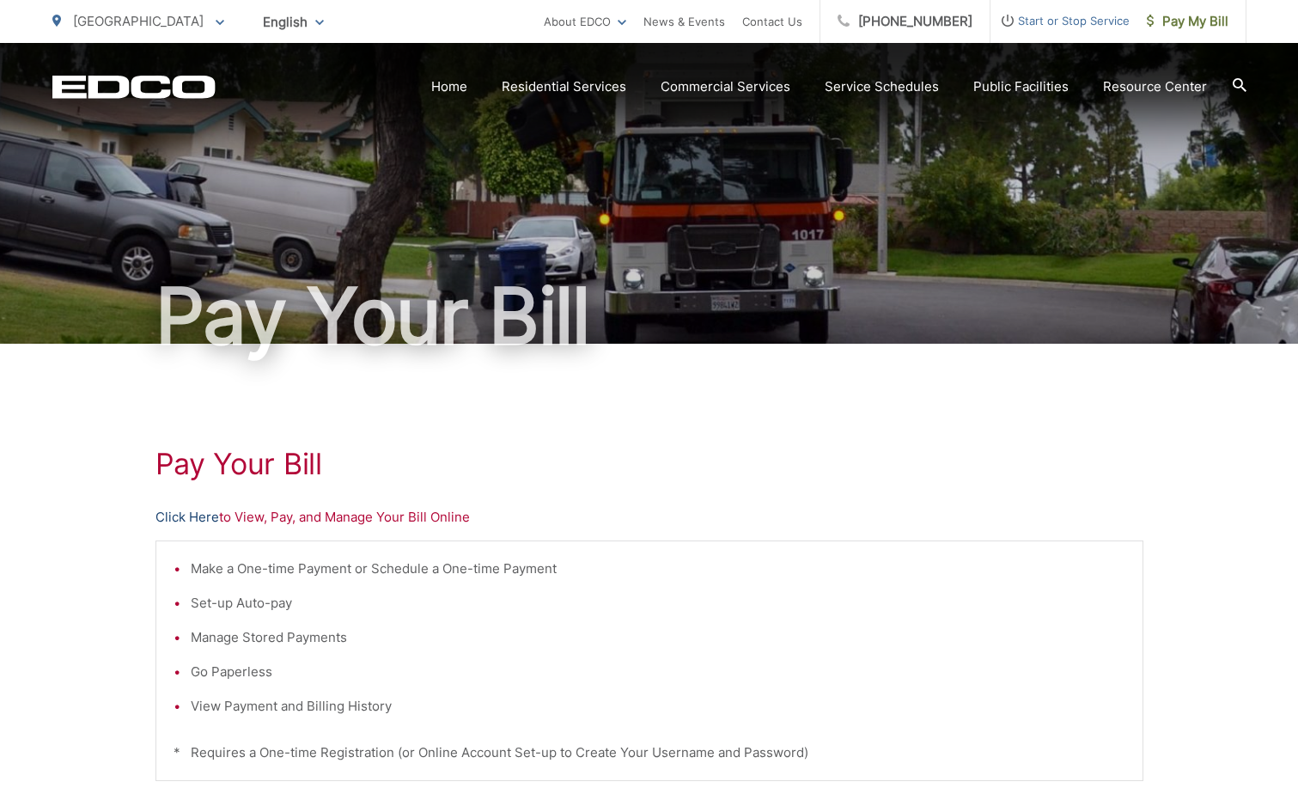
click at [206, 521] on link "Click Here" at bounding box center [188, 517] width 64 height 21
